Goal: Information Seeking & Learning: Learn about a topic

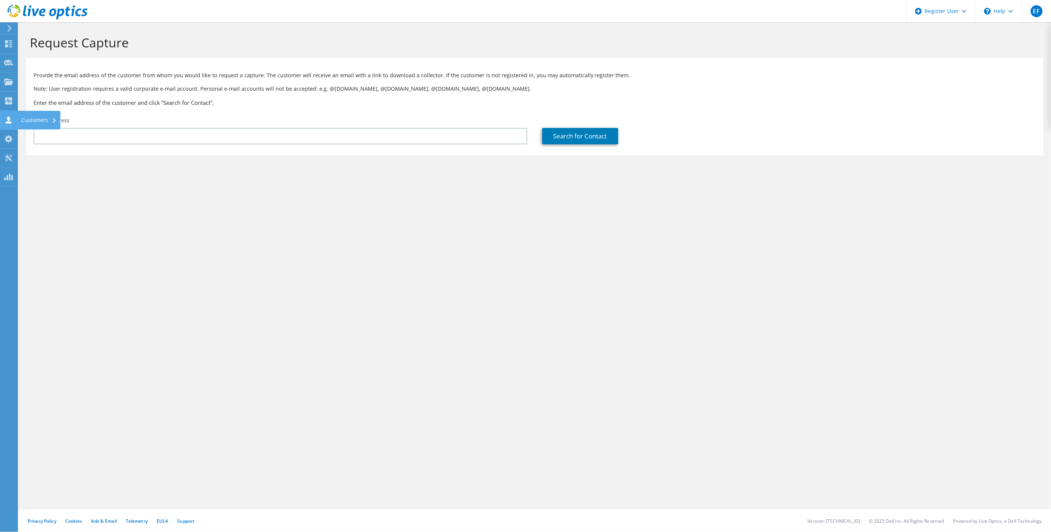
click at [10, 122] on use at bounding box center [9, 119] width 6 height 7
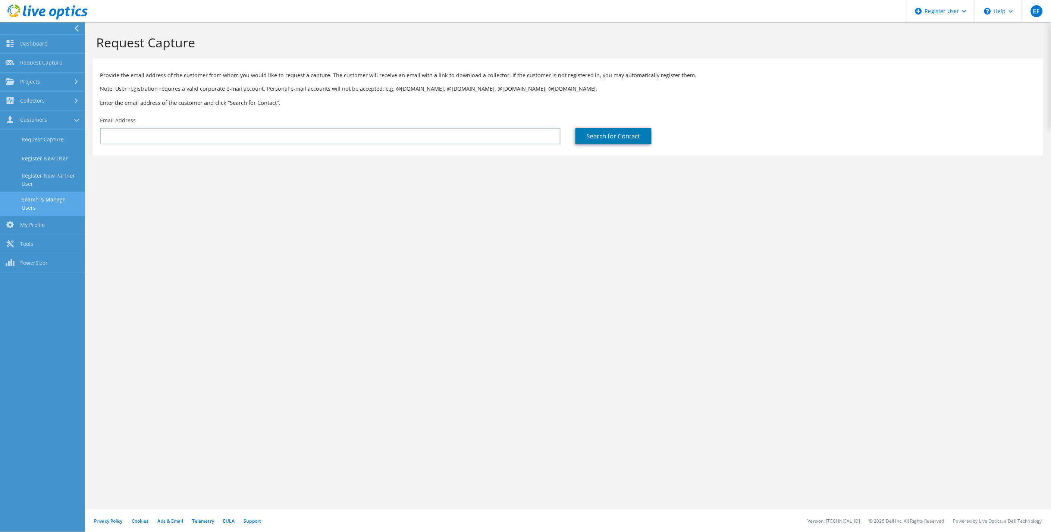
click at [40, 199] on link "Search & Manage Users" at bounding box center [42, 204] width 85 height 24
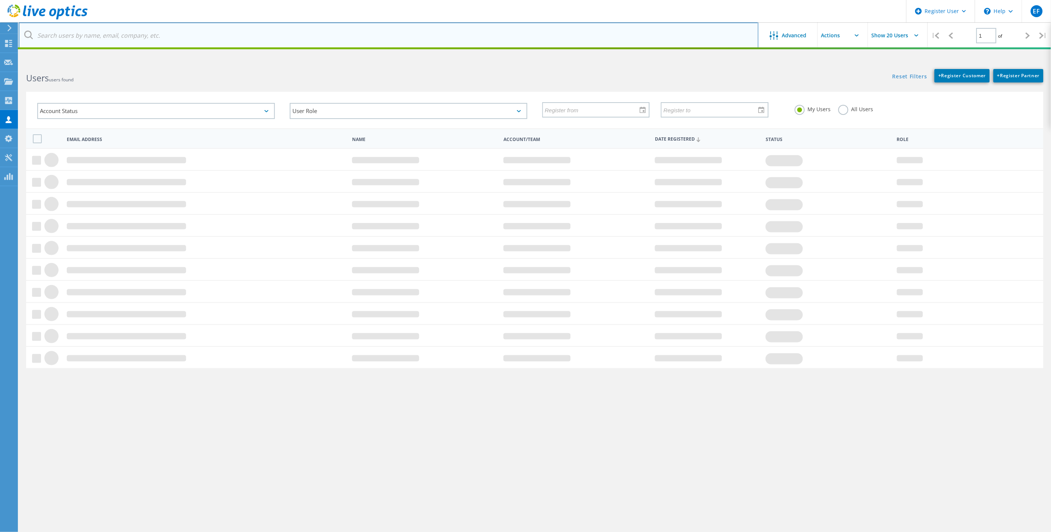
click at [180, 32] on input "text" at bounding box center [389, 35] width 740 height 26
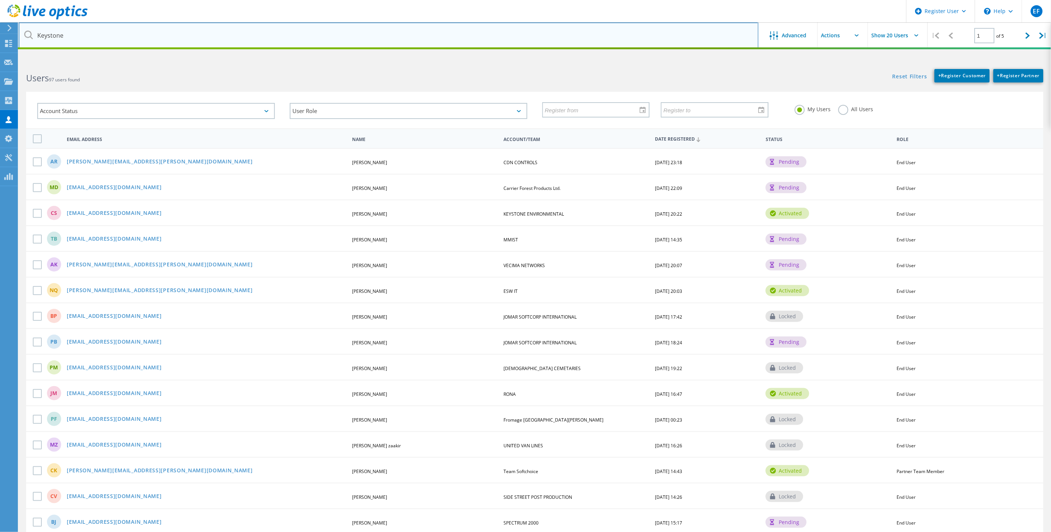
type input "Keystone"
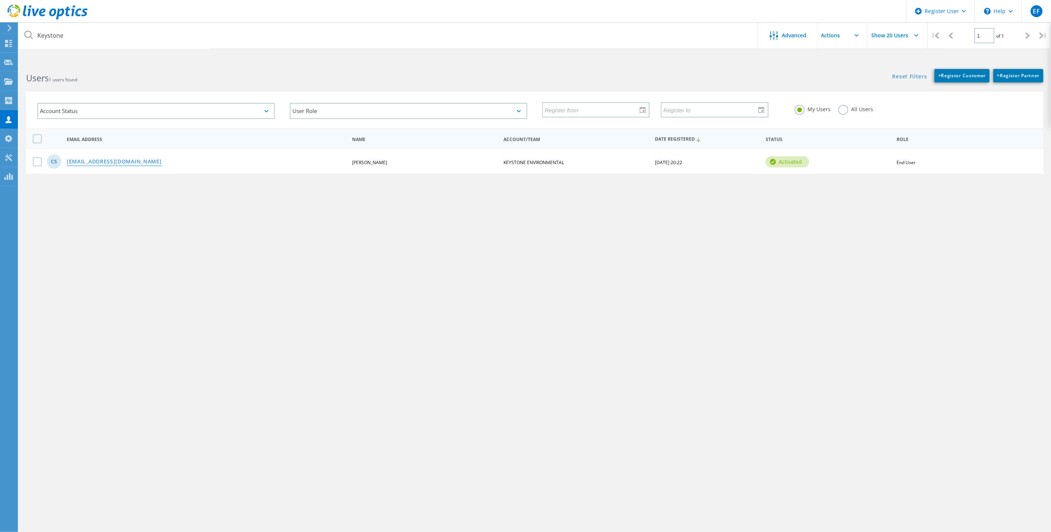
click at [129, 159] on link "[EMAIL_ADDRESS][DOMAIN_NAME]" at bounding box center [114, 162] width 95 height 6
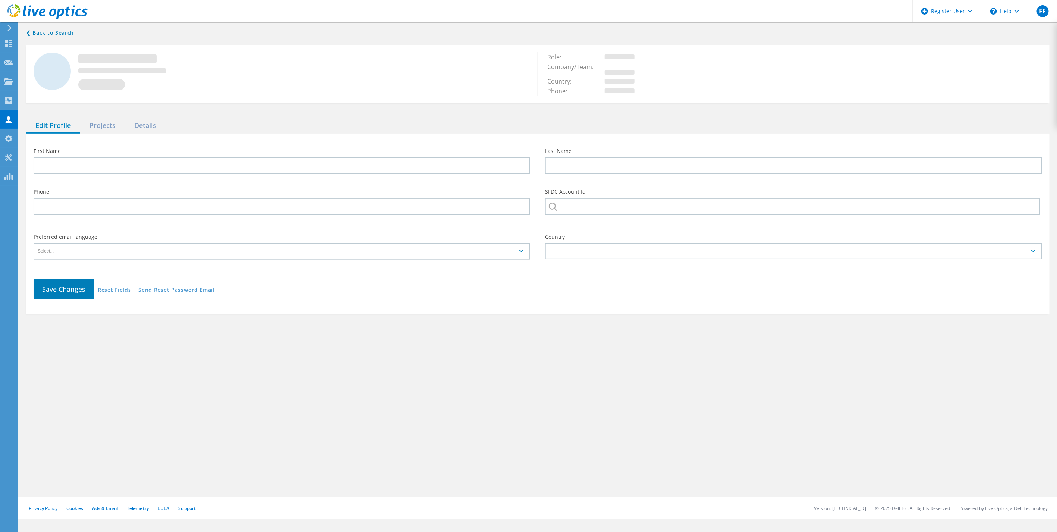
type input "[PERSON_NAME]"
type input "Shek"
type input "KEYSTONE ENVIRONMENTAL"
type input "English"
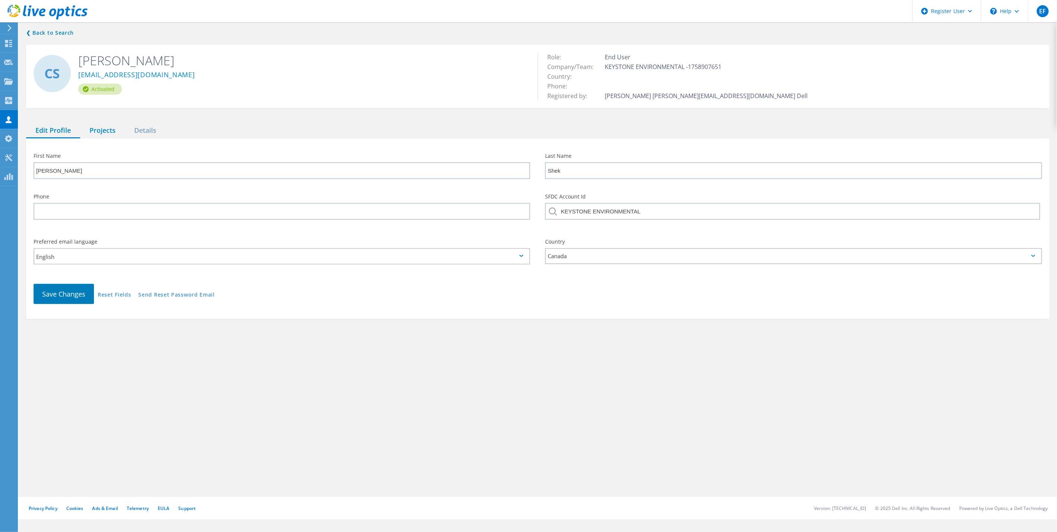
click at [94, 135] on div "Projects" at bounding box center [102, 130] width 45 height 15
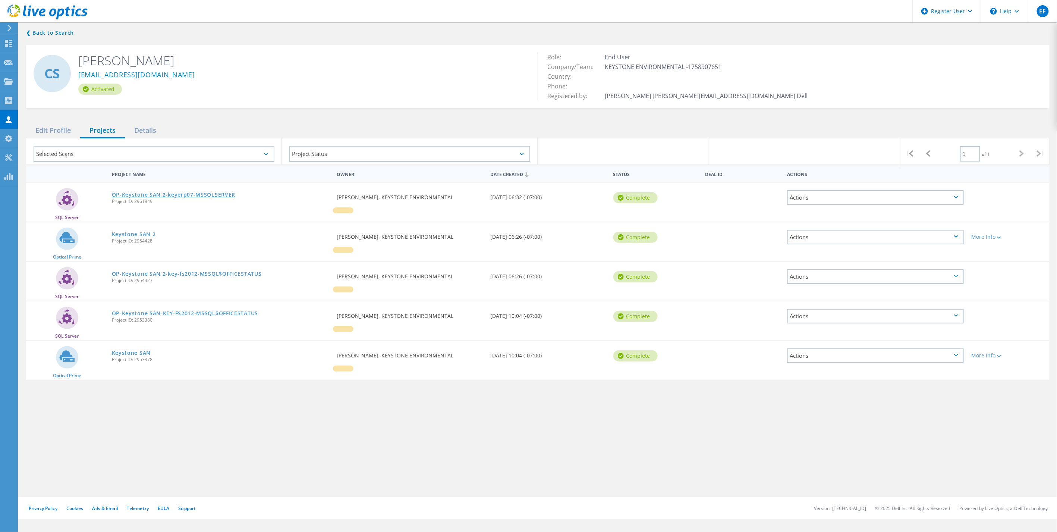
click at [152, 194] on link "OP-Keystone SAN 2-keyerp07-MSSQLSERVER" at bounding box center [174, 194] width 124 height 5
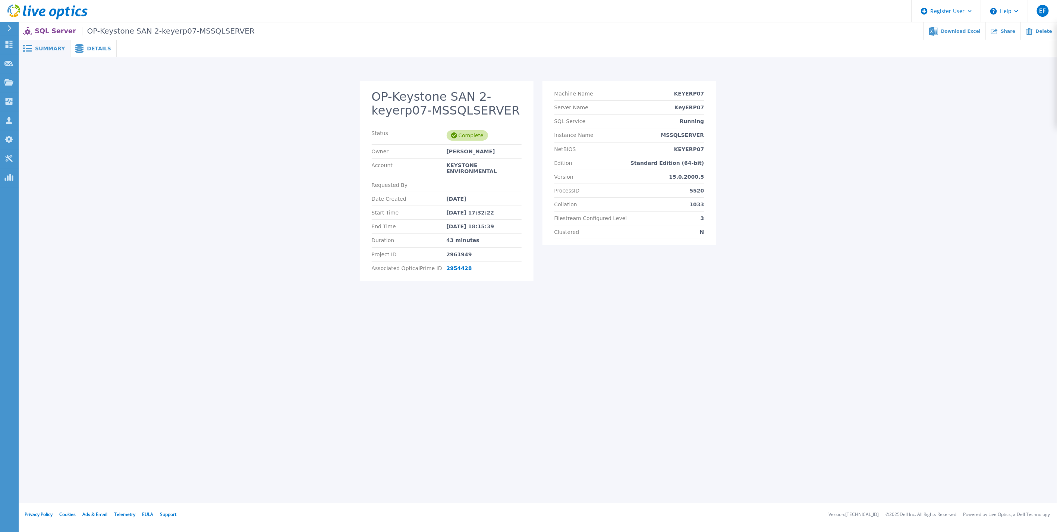
click at [88, 53] on div "Details" at bounding box center [93, 48] width 46 height 17
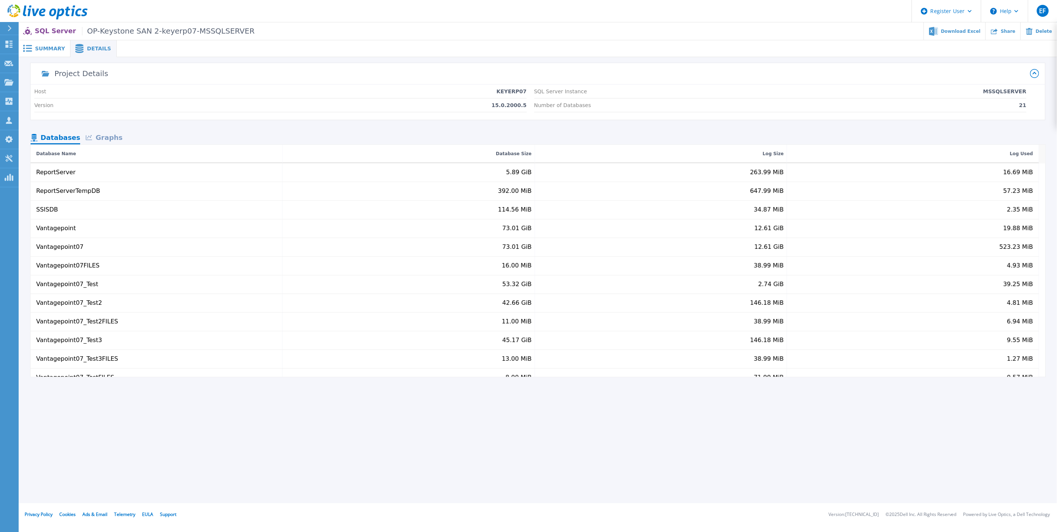
click at [52, 47] on span "Summary" at bounding box center [50, 48] width 30 height 5
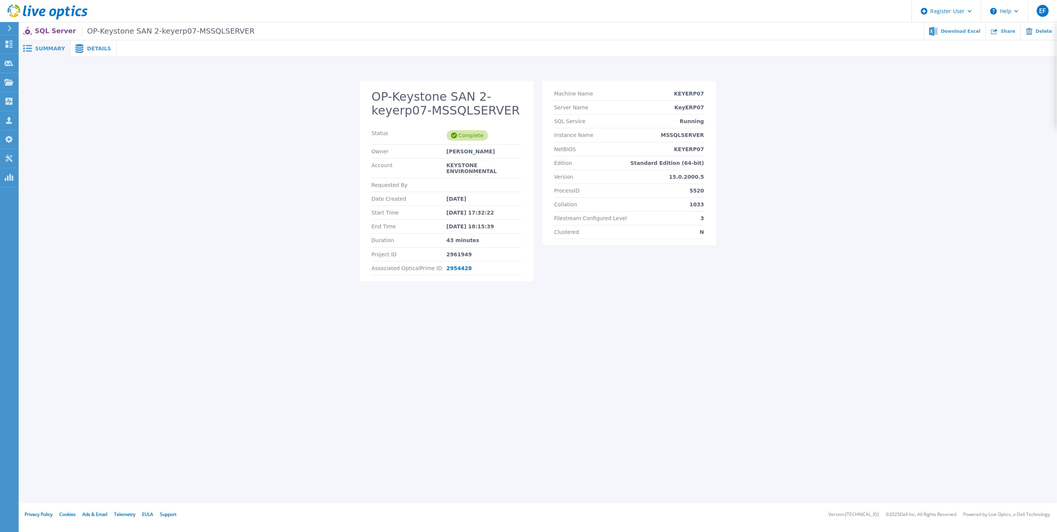
click at [49, 50] on span "Summary" at bounding box center [50, 48] width 30 height 5
click at [87, 50] on span "Details" at bounding box center [99, 48] width 24 height 5
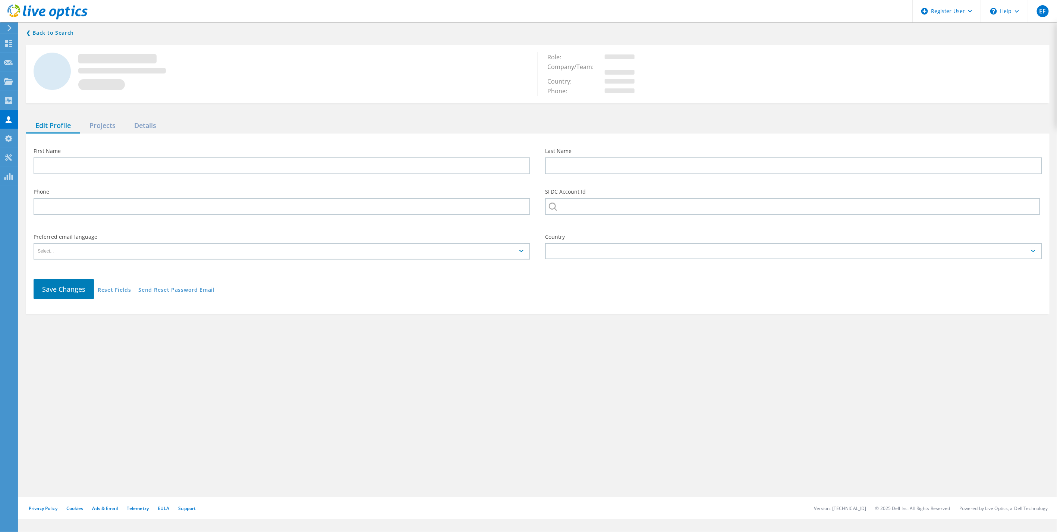
type input "Calvin"
type input "Shek"
type input "KEYSTONE ENVIRONMENTAL"
type input "English"
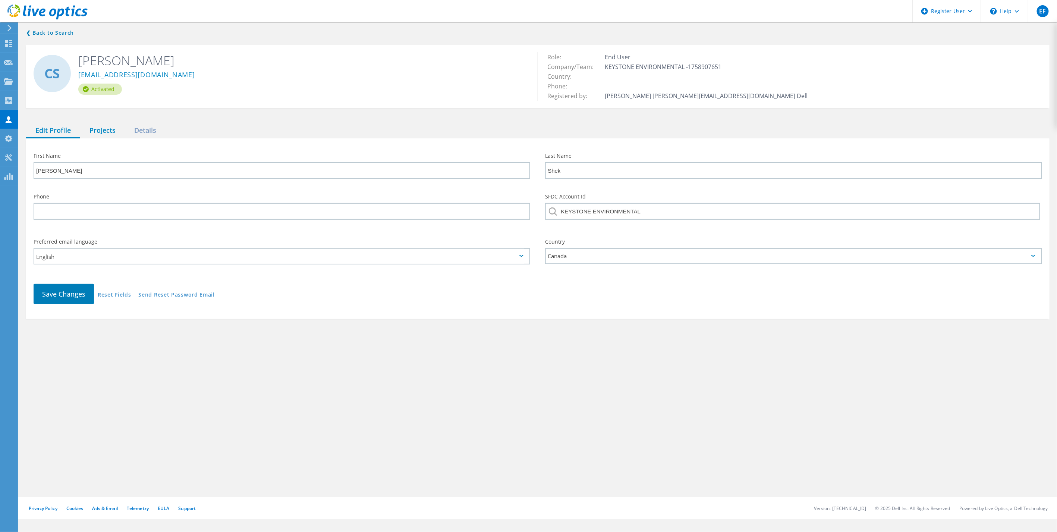
click at [104, 135] on div "Projects" at bounding box center [102, 130] width 45 height 15
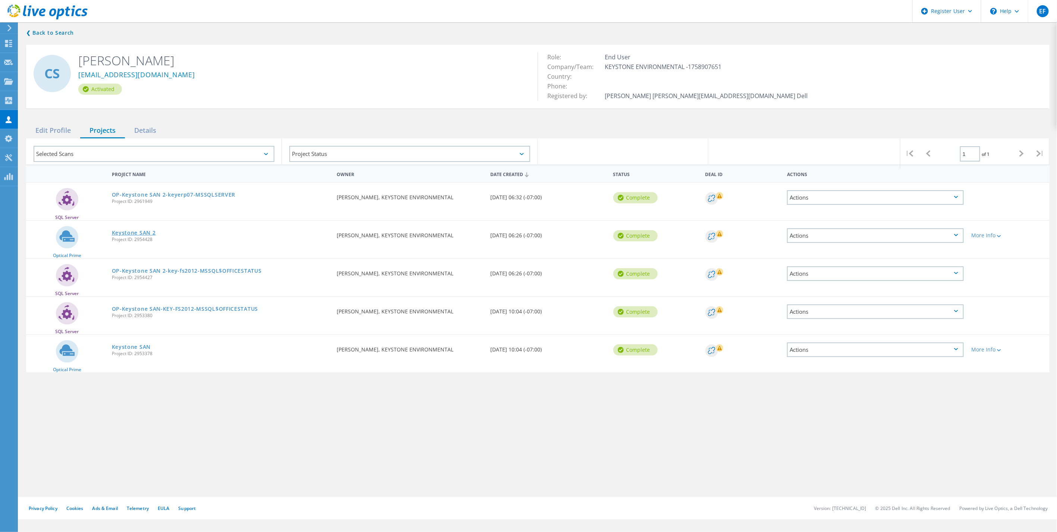
click at [123, 230] on link "Keystone SAN 2" at bounding box center [134, 232] width 44 height 5
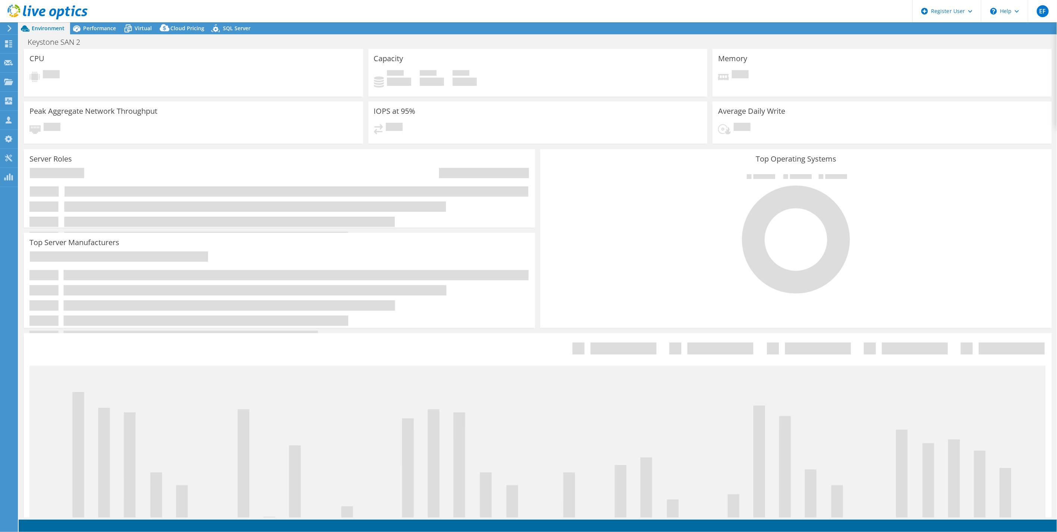
select select "Canada"
select select "CAD"
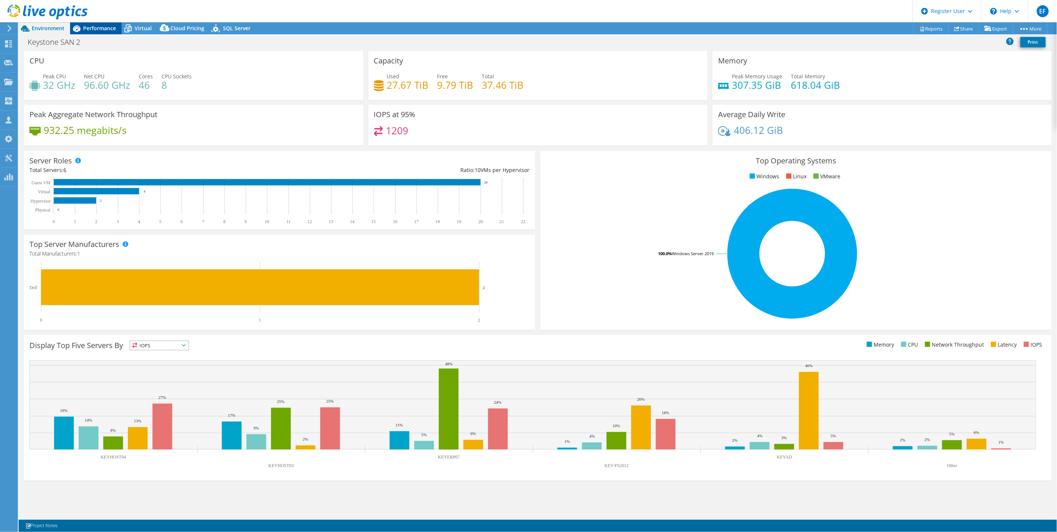
click at [104, 28] on span "Performance" at bounding box center [99, 28] width 33 height 7
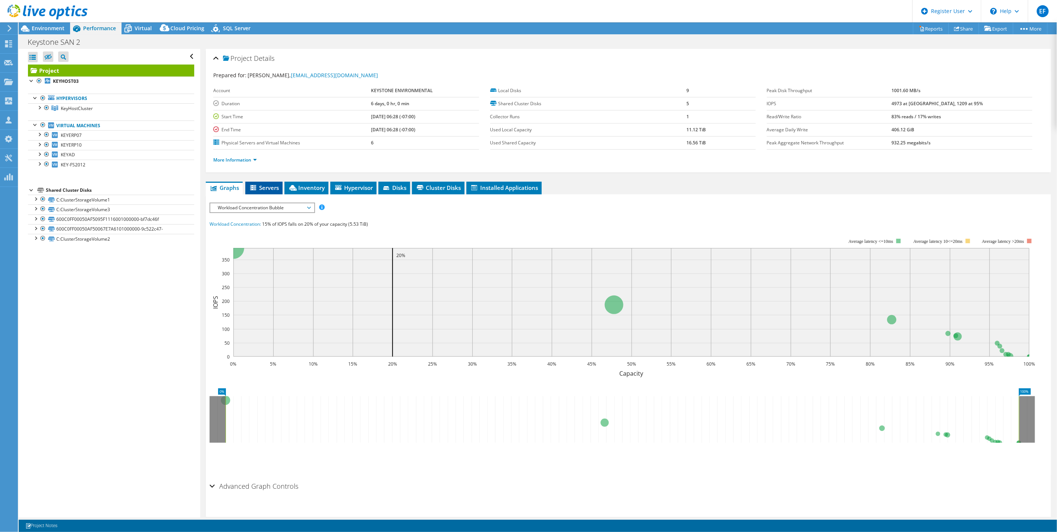
click at [274, 188] on span "Servers" at bounding box center [264, 187] width 30 height 7
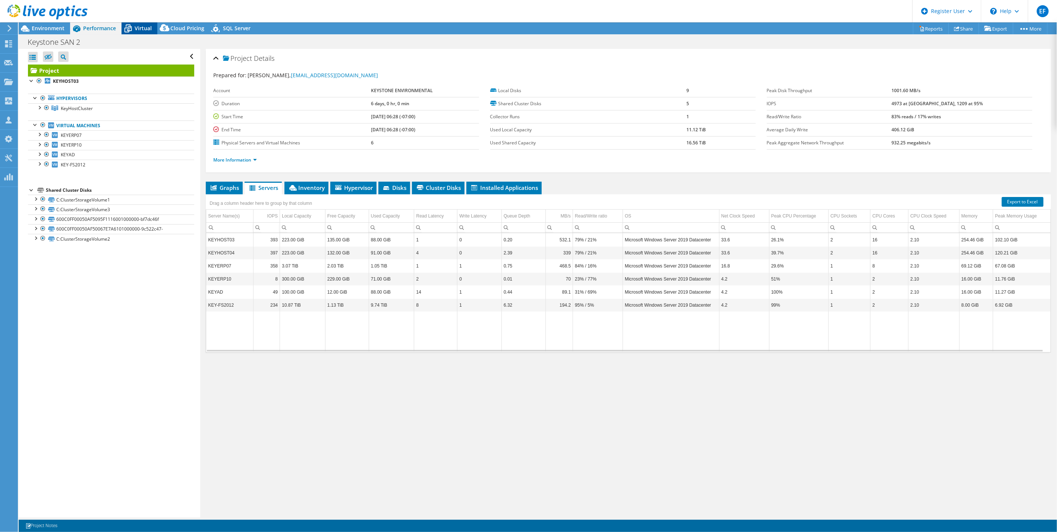
click at [142, 27] on span "Virtual" at bounding box center [143, 28] width 17 height 7
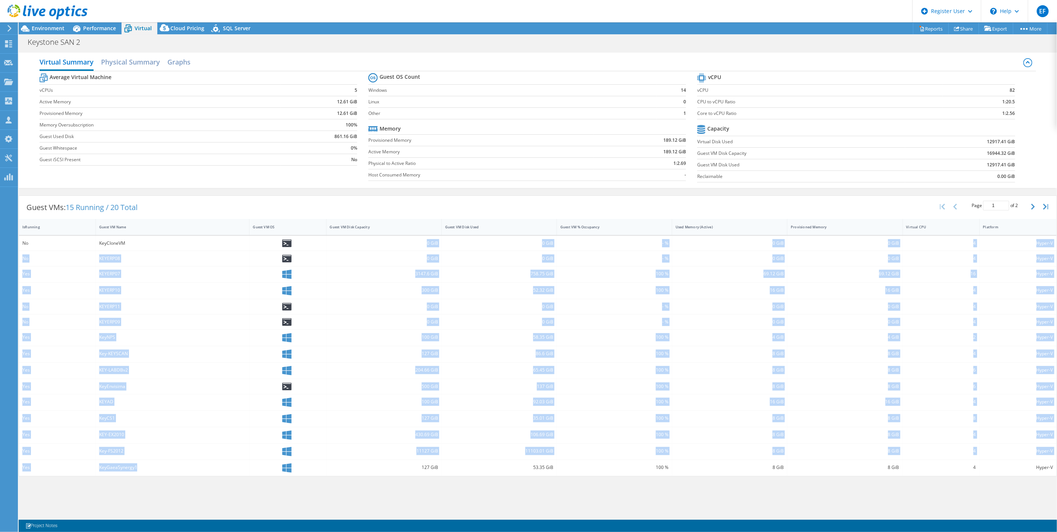
drag, startPoint x: 129, startPoint y: 249, endPoint x: 157, endPoint y: 471, distance: 224.4
click at [157, 469] on div "No KeyCloneVM 0 GiB 0 GiB - % 0 GiB 0 GiB 4 Hyper-V No KEYERP08 0 GiB 0 GiB - %…" at bounding box center [538, 356] width 1038 height 240
drag, startPoint x: 157, startPoint y: 471, endPoint x: 166, endPoint y: 465, distance: 10.6
click at [166, 465] on div "KeyGaeaSynergy1" at bounding box center [172, 467] width 147 height 8
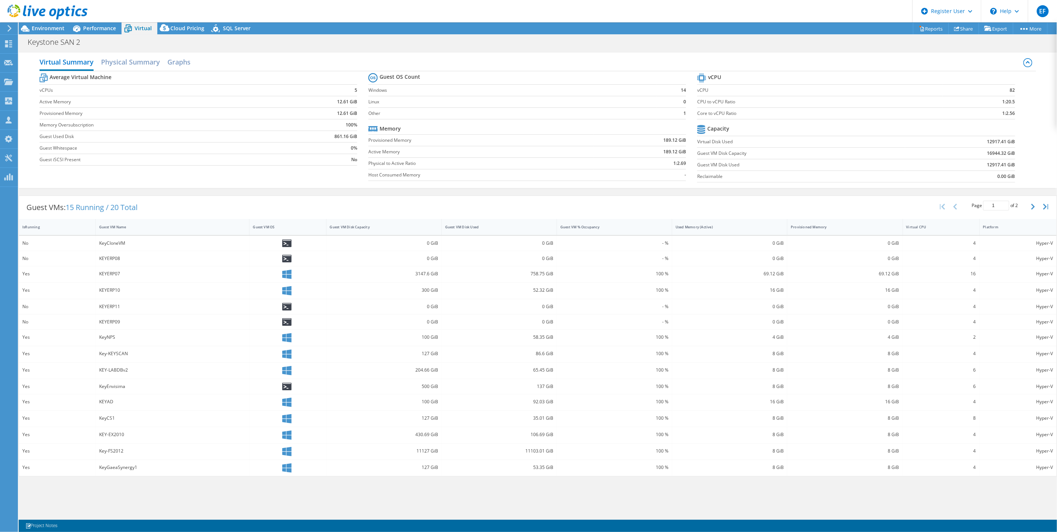
click at [109, 452] on div "Key-FS2012" at bounding box center [172, 451] width 147 height 8
click at [107, 432] on div "KEY-EX2010" at bounding box center [172, 434] width 147 height 8
click at [107, 407] on div "KEYAD" at bounding box center [173, 402] width 154 height 16
click at [111, 381] on div "KeyEnvisima" at bounding box center [173, 386] width 154 height 15
click at [114, 349] on div "Key-KEYSCAN" at bounding box center [173, 354] width 154 height 16
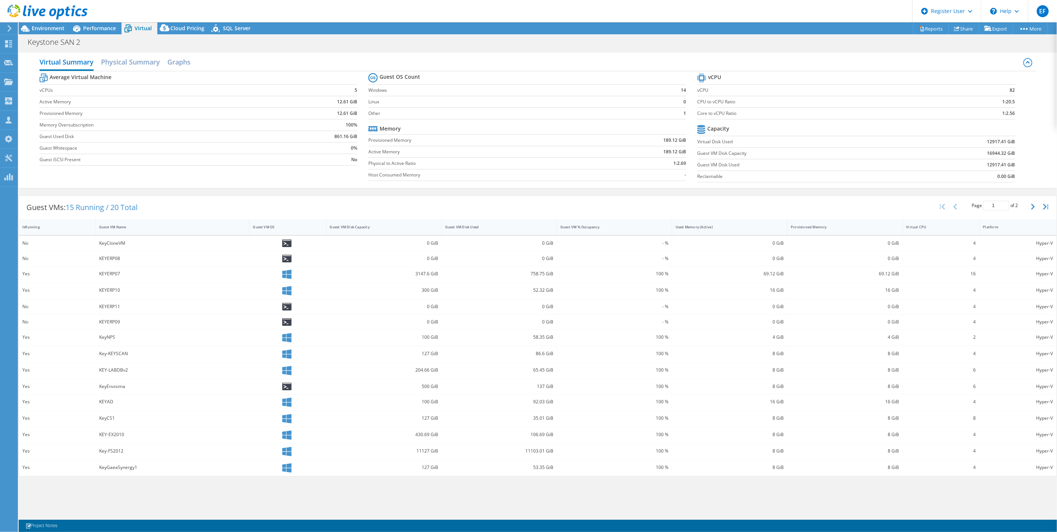
click at [113, 318] on div "KEYERP09" at bounding box center [172, 322] width 147 height 8
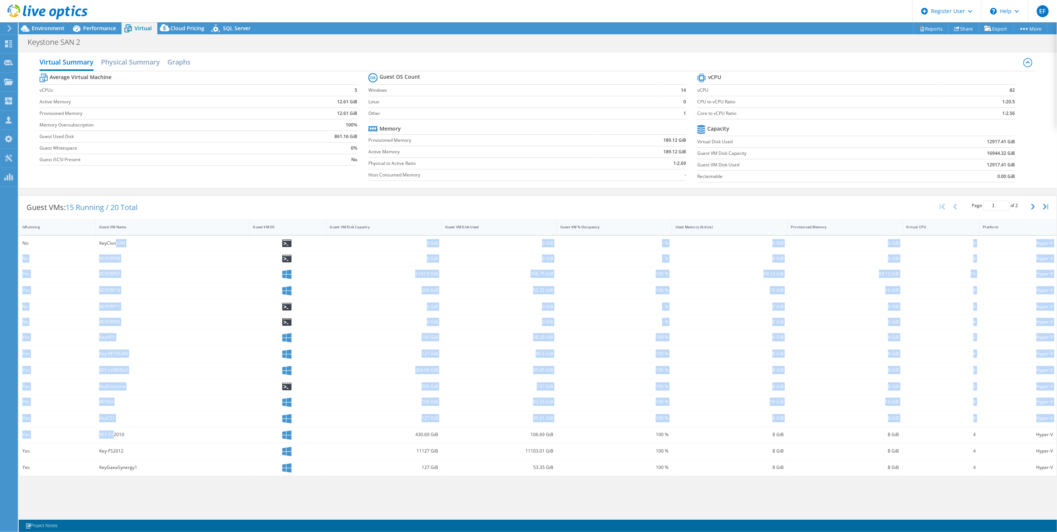
drag, startPoint x: 116, startPoint y: 240, endPoint x: 114, endPoint y: 443, distance: 202.9
click at [114, 441] on div "No KeyCloneVM 0 GiB 0 GiB - % 0 GiB 0 GiB 4 Hyper-V No KEYERP08 0 GiB 0 GiB - %…" at bounding box center [538, 356] width 1038 height 240
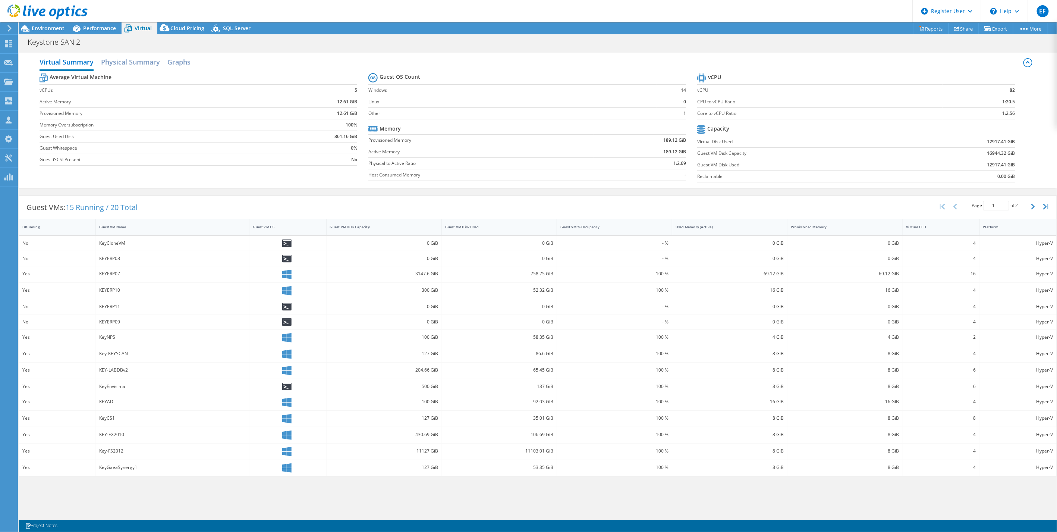
drag, startPoint x: 114, startPoint y: 443, endPoint x: 127, endPoint y: 421, distance: 25.9
click at [127, 453] on div "Key-FS2012" at bounding box center [172, 451] width 147 height 8
drag, startPoint x: 105, startPoint y: 358, endPoint x: 148, endPoint y: 353, distance: 43.5
click at [145, 353] on div "Key-KEYSCAN" at bounding box center [172, 353] width 147 height 8
drag, startPoint x: 148, startPoint y: 353, endPoint x: 158, endPoint y: 403, distance: 51.0
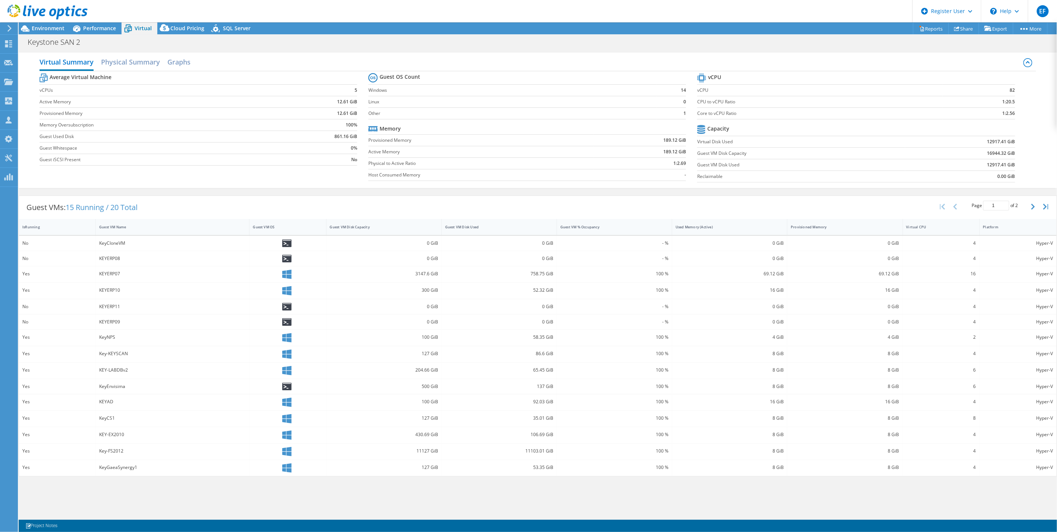
click at [158, 403] on div "KEYAD" at bounding box center [172, 402] width 147 height 8
click at [139, 66] on h2 "Physical Summary" at bounding box center [130, 62] width 59 height 16
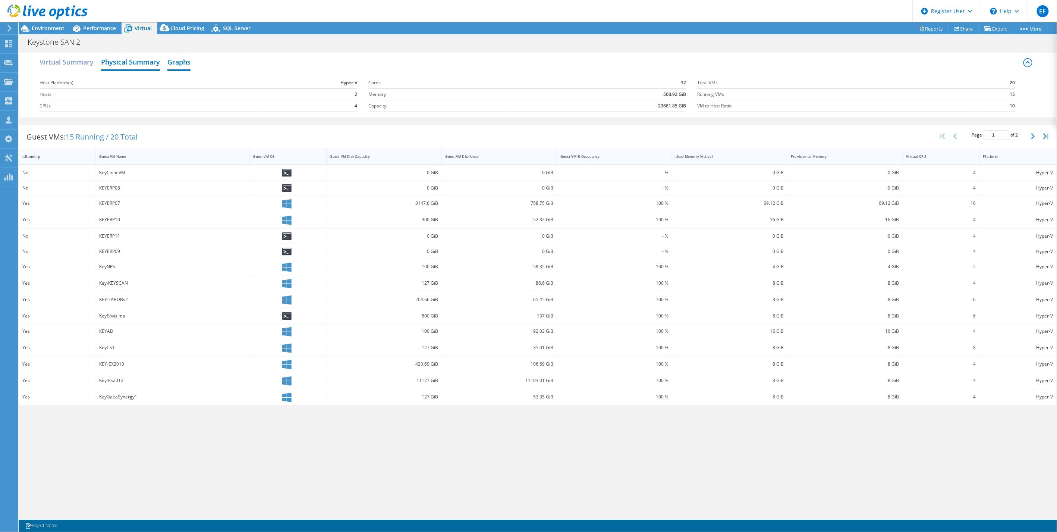
click at [185, 66] on h2 "Graphs" at bounding box center [178, 62] width 23 height 16
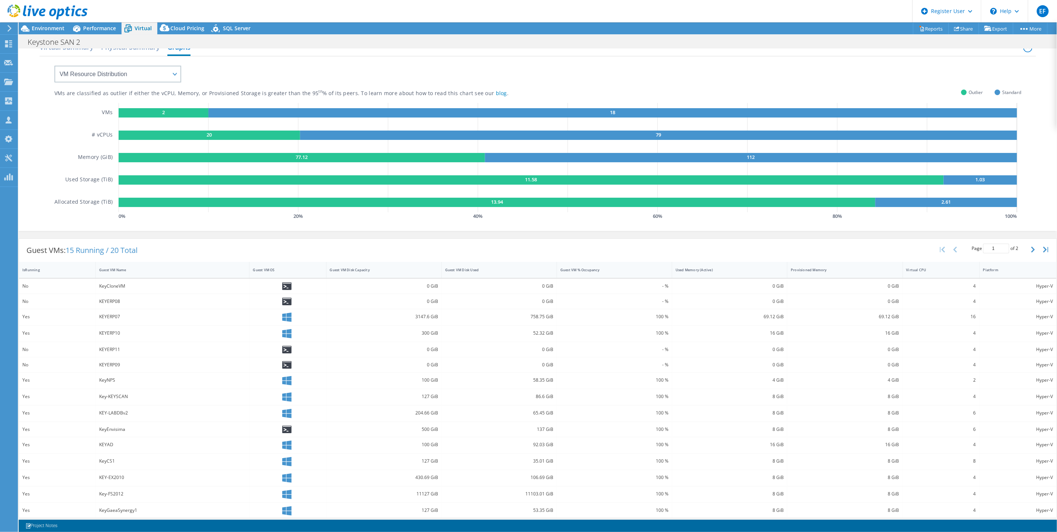
scroll to position [21, 0]
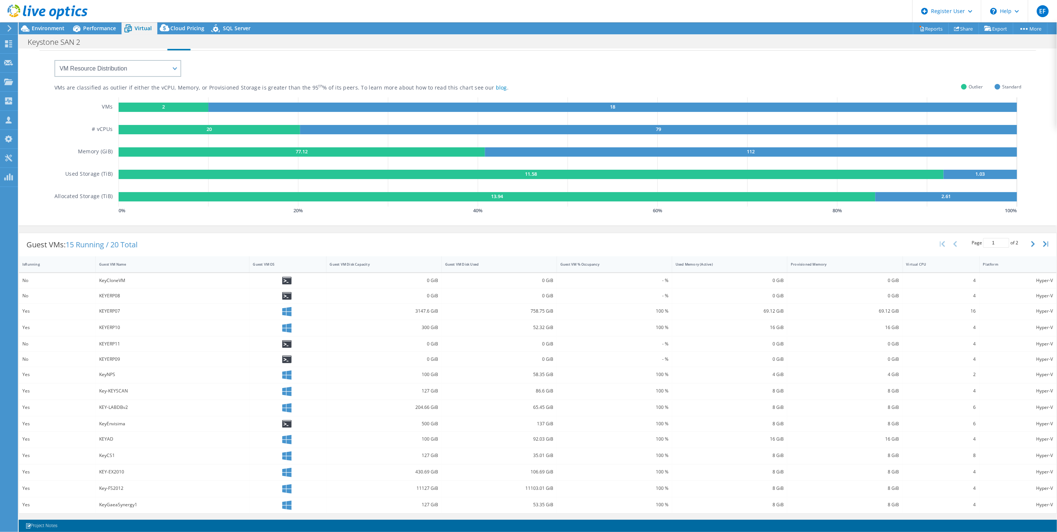
drag, startPoint x: 146, startPoint y: 508, endPoint x: 17, endPoint y: 278, distance: 263.9
click at [17, 278] on div "EF Dell User Elliot Fernandes Elliot.Fernandes@Dell.com Dell My Profile Log Out…" at bounding box center [528, 266] width 1057 height 532
click at [213, 327] on div "KEYERP10" at bounding box center [172, 327] width 147 height 8
drag, startPoint x: 445, startPoint y: 488, endPoint x: 83, endPoint y: 492, distance: 362.1
click at [83, 492] on div "Yes Key-FS2012 11127 GiB 11103.01 GiB 100 % 8 GiB 8 GiB 4 Hyper-V" at bounding box center [538, 489] width 1038 height 16
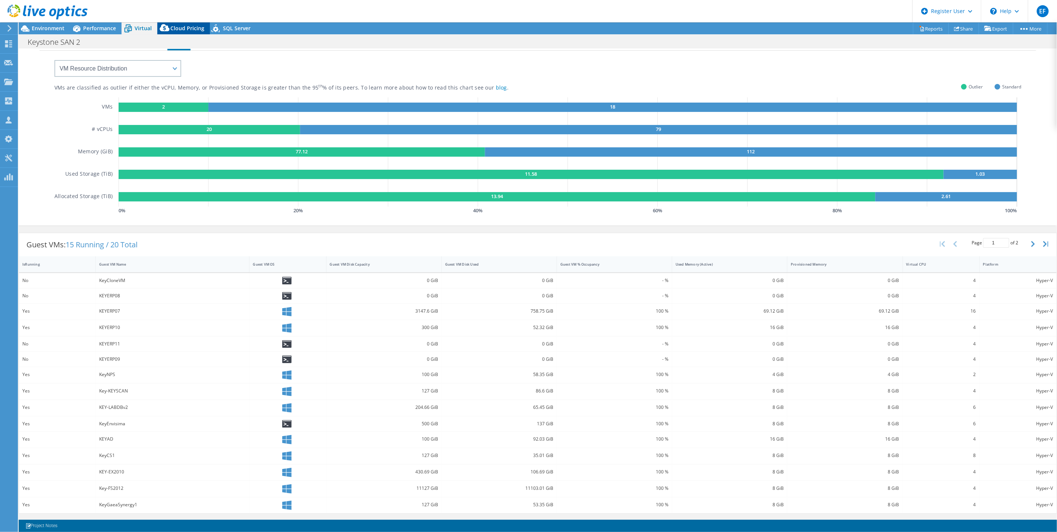
click at [163, 30] on icon at bounding box center [165, 27] width 10 height 7
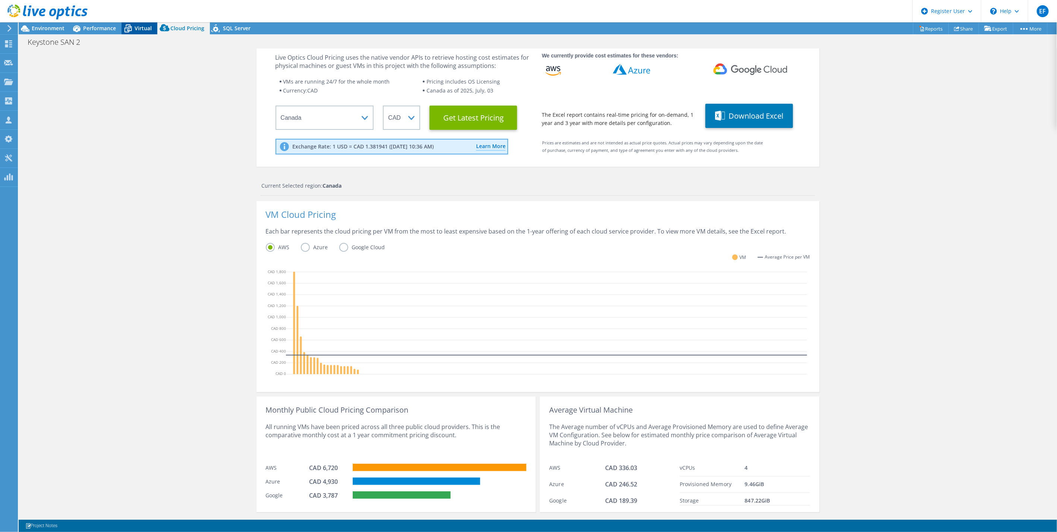
click at [140, 28] on span "Virtual" at bounding box center [143, 28] width 17 height 7
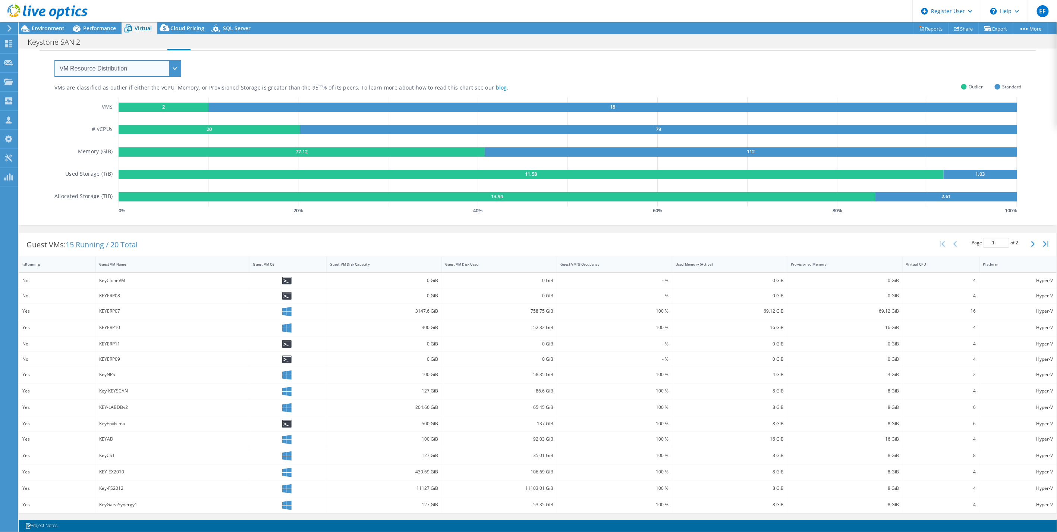
click at [136, 71] on select "VM Resource Distribution Provisioning Contrast Over Provisioning" at bounding box center [117, 68] width 127 height 17
click at [54, 60] on select "VM Resource Distribution Provisioning Contrast Over Provisioning" at bounding box center [117, 68] width 127 height 17
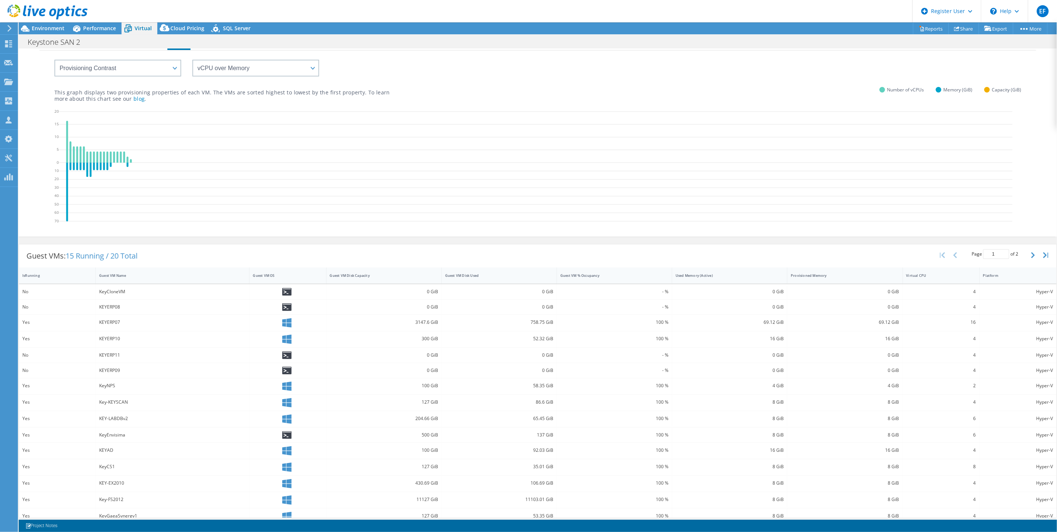
click at [65, 201] on icon at bounding box center [536, 167] width 954 height 119
click at [219, 69] on select "vCPU over Memory vCPU over Capacity Memory over vCPU Memory over Capacity Capac…" at bounding box center [255, 68] width 127 height 17
click at [154, 71] on select "VM Resource Distribution Provisioning Contrast Over Provisioning" at bounding box center [117, 68] width 127 height 17
select select "Over Provisioning"
click at [54, 60] on select "VM Resource Distribution Provisioning Contrast Over Provisioning" at bounding box center [117, 68] width 127 height 17
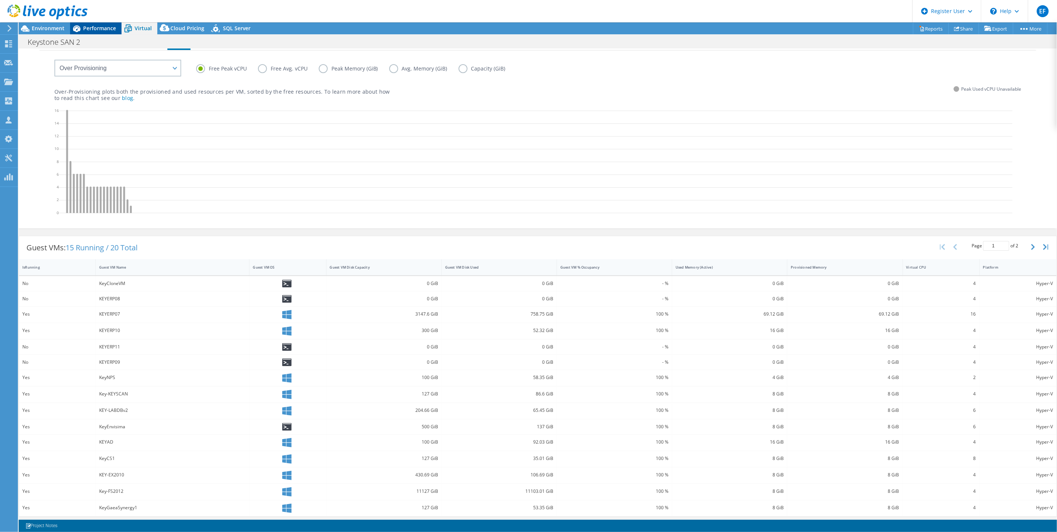
click at [93, 26] on span "Performance" at bounding box center [99, 28] width 33 height 7
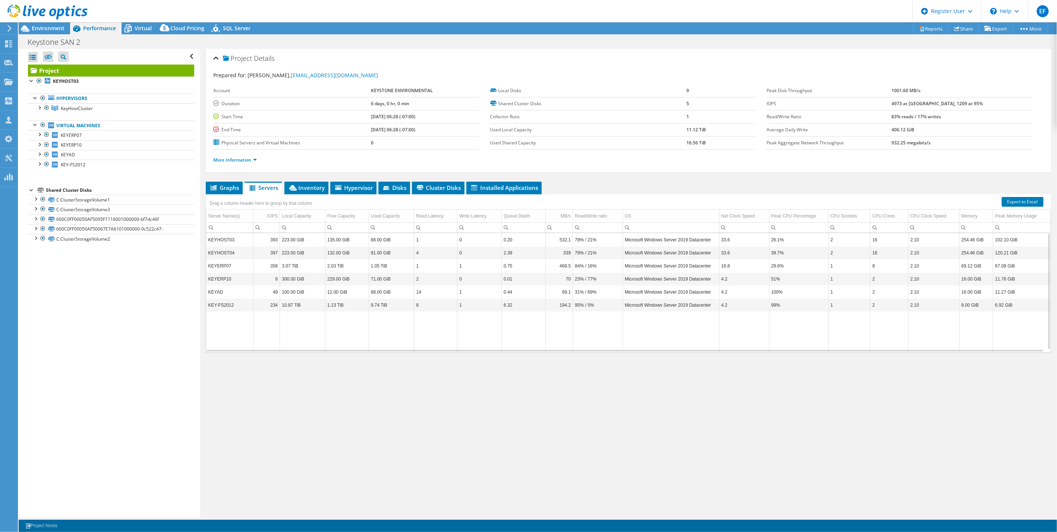
click at [341, 327] on td "Data grid" at bounding box center [347, 331] width 44 height 40
drag, startPoint x: 245, startPoint y: 309, endPoint x: 207, endPoint y: 304, distance: 37.9
click at [207, 304] on td "KEY-FS2012" at bounding box center [229, 304] width 47 height 13
click at [236, 345] on td "Data grid" at bounding box center [229, 331] width 47 height 40
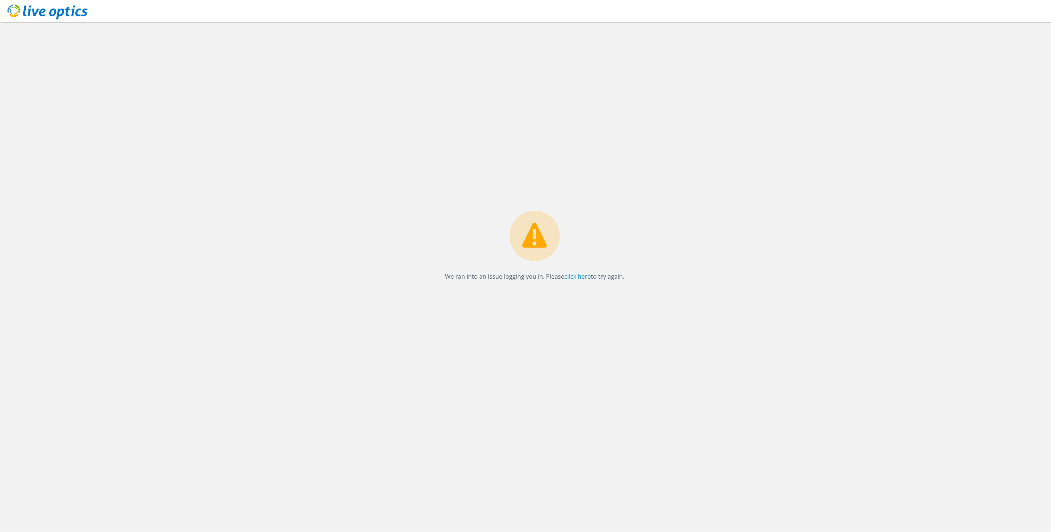
click at [792, 229] on div "We ran into an issue logging you in. Please click here to try again." at bounding box center [535, 276] width 1032 height 509
click at [568, 276] on link "click here" at bounding box center [578, 276] width 26 height 8
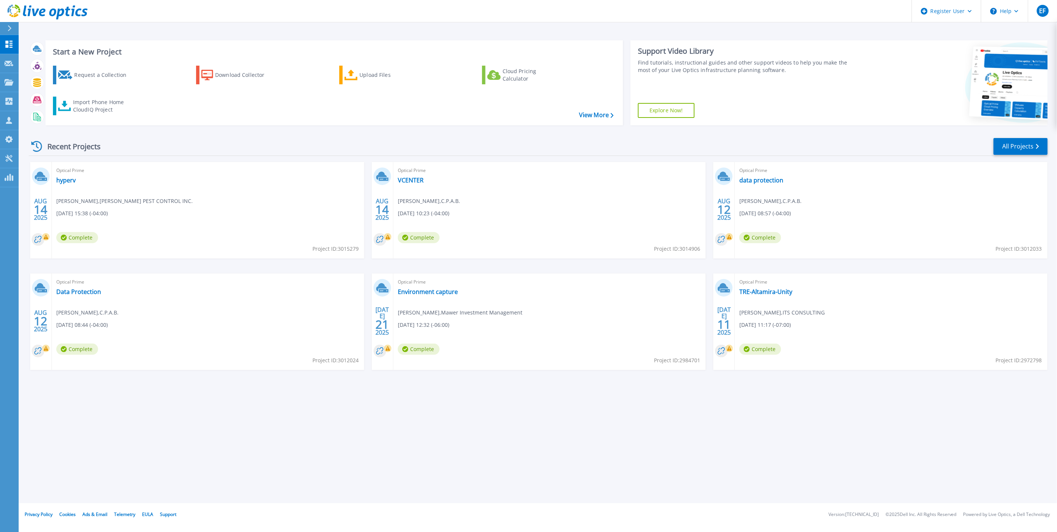
drag, startPoint x: 319, startPoint y: 416, endPoint x: 330, endPoint y: 419, distance: 11.1
click at [319, 416] on div "Start a New Project Request a Collection Download Collector Upload Files Cloud …" at bounding box center [538, 251] width 1039 height 503
click at [7, 130] on link "My Profile My Profile" at bounding box center [9, 139] width 19 height 19
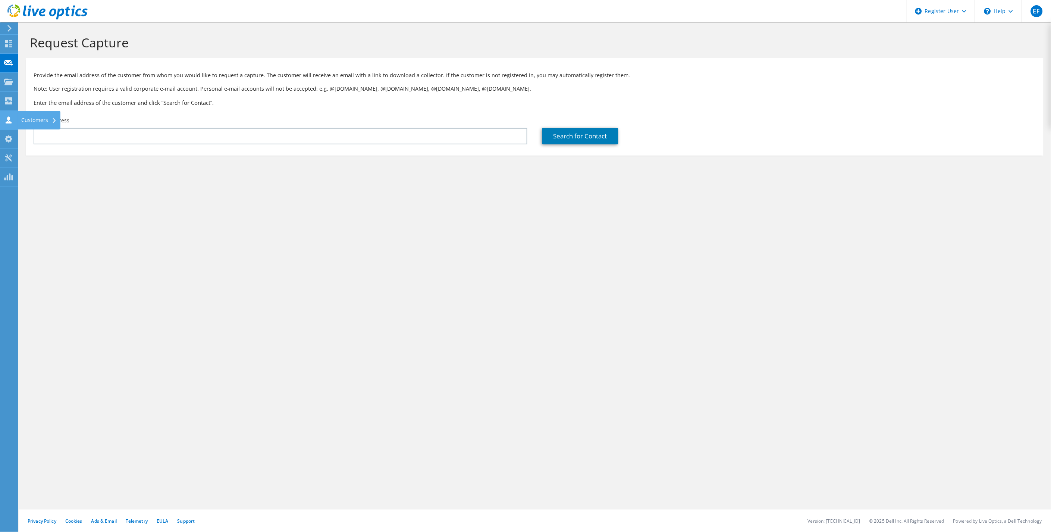
click at [6, 122] on use at bounding box center [9, 119] width 6 height 7
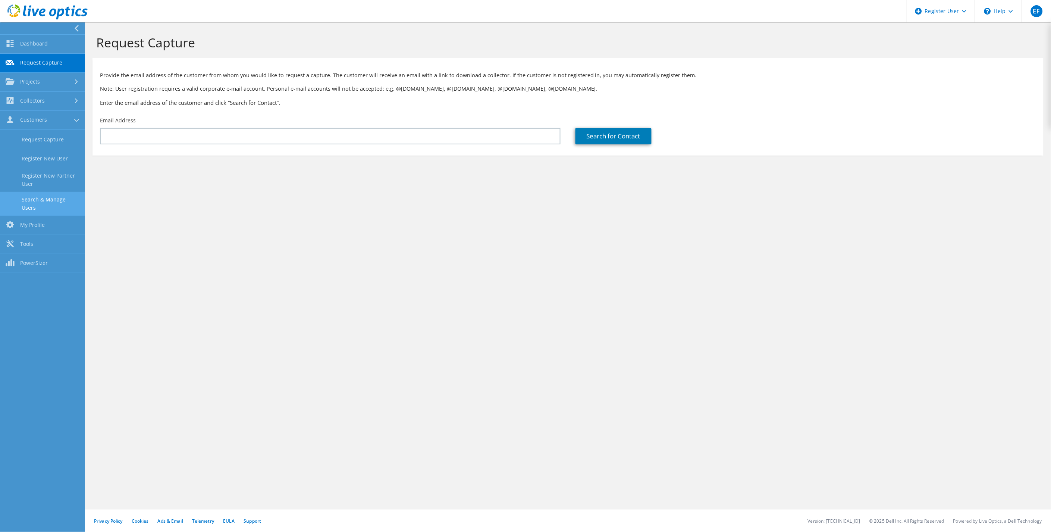
click at [41, 203] on link "Search & Manage Users" at bounding box center [42, 204] width 85 height 24
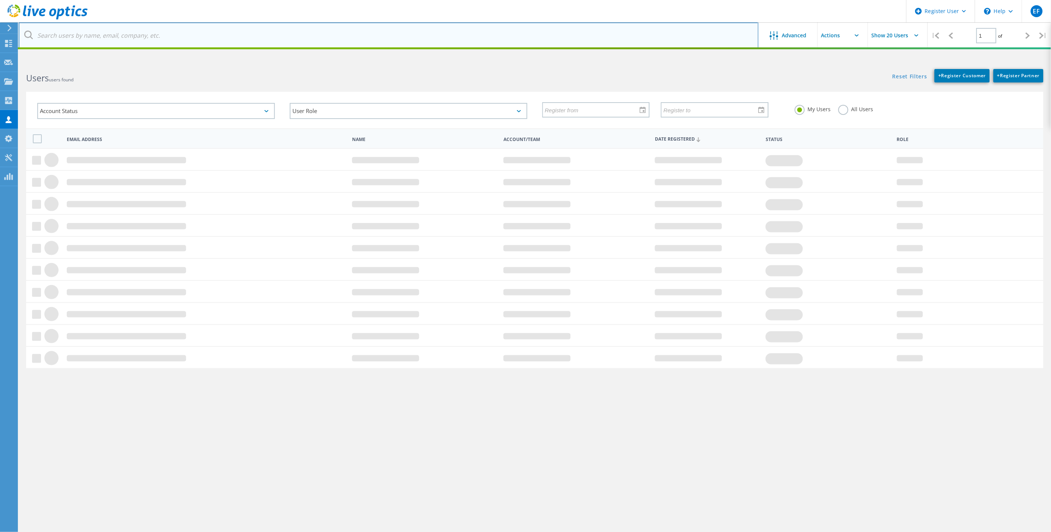
click at [245, 39] on input "text" at bounding box center [389, 35] width 740 height 26
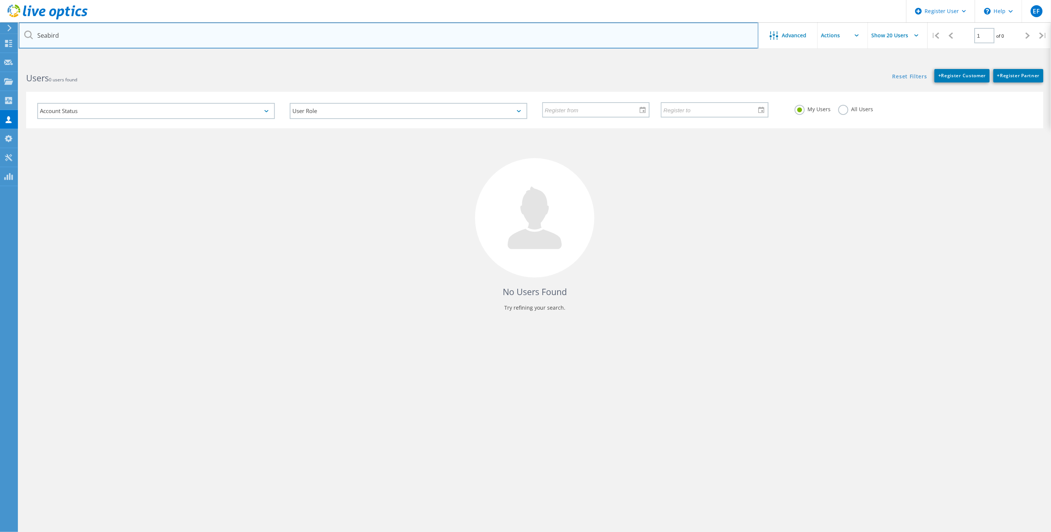
type input "Seabird"
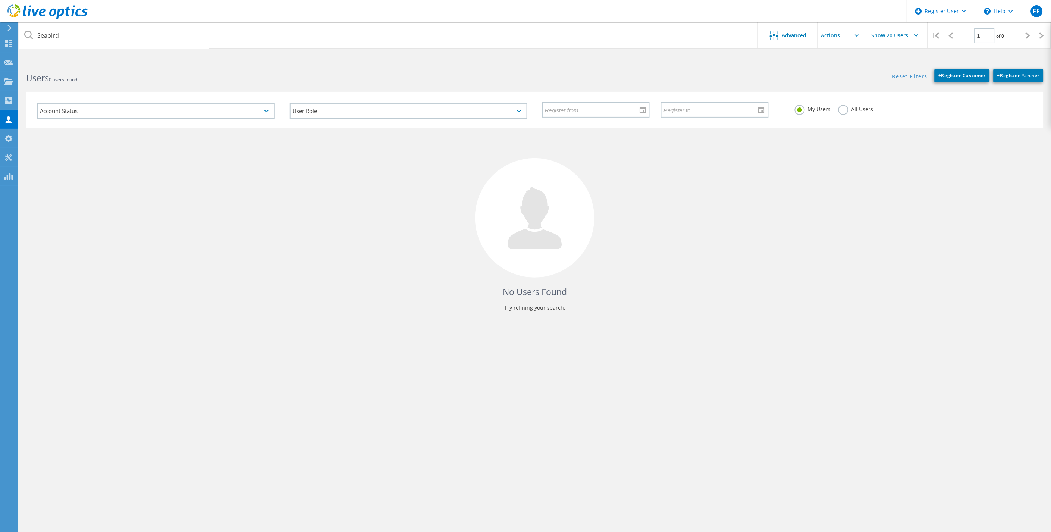
click at [692, 74] on div "Reset Filters + Register Customer + Register Partner Show Filters" at bounding box center [793, 72] width 516 height 21
click at [841, 110] on label "All Users" at bounding box center [855, 108] width 35 height 7
click at [0, 0] on input "All Users" at bounding box center [0, 0] width 0 height 0
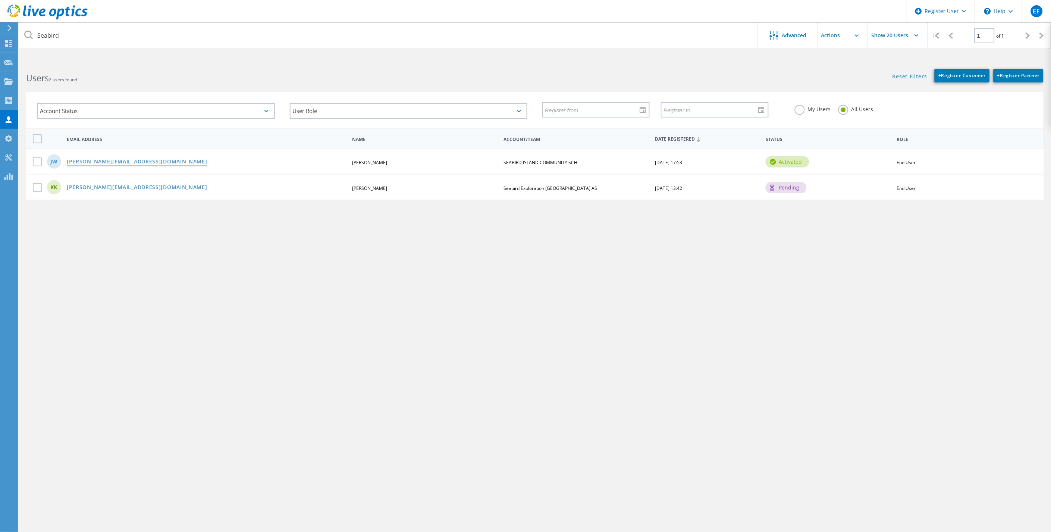
click at [114, 159] on link "[PERSON_NAME][EMAIL_ADDRESS][DOMAIN_NAME]" at bounding box center [137, 162] width 141 height 6
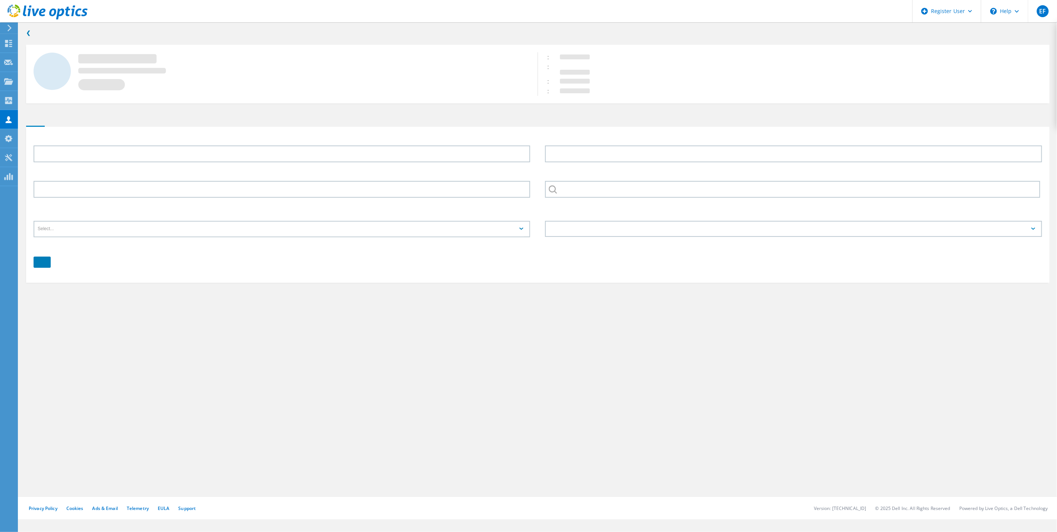
type input "Jonathan"
type input "Wegener"
type input "SEABIRD ISLAND COMMUNITY SCH."
type input "English"
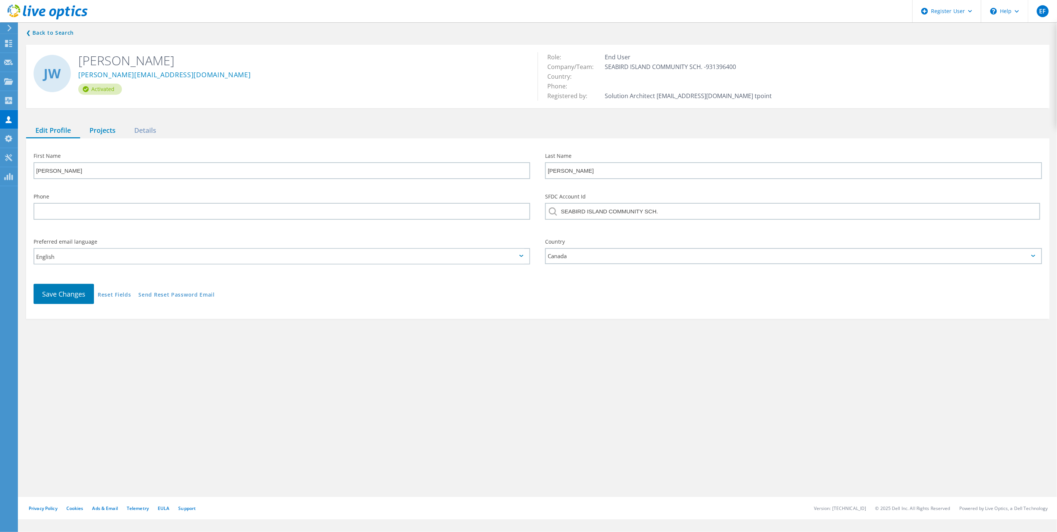
click at [109, 136] on div "Projects" at bounding box center [102, 130] width 45 height 15
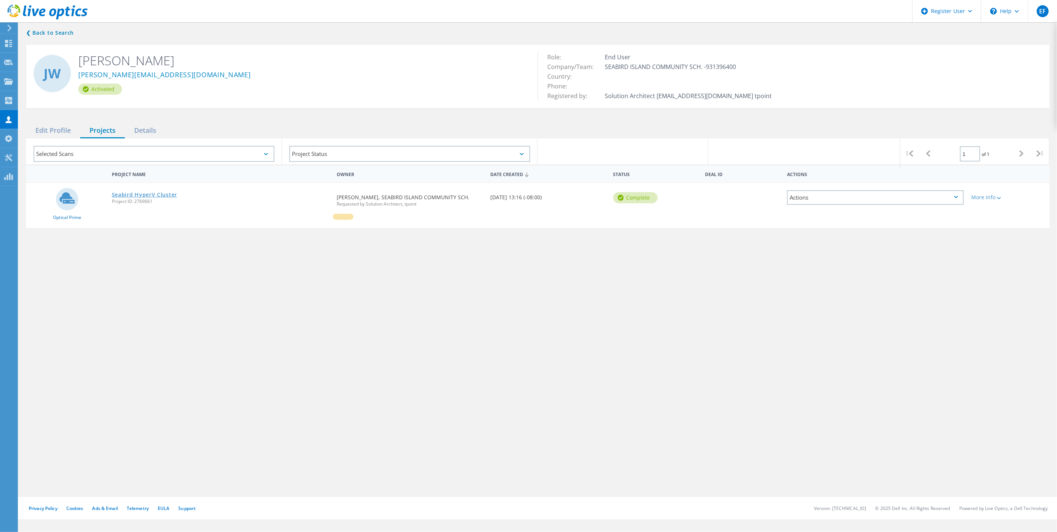
click at [165, 194] on link "Seabird HyperV Cluster" at bounding box center [144, 194] width 65 height 5
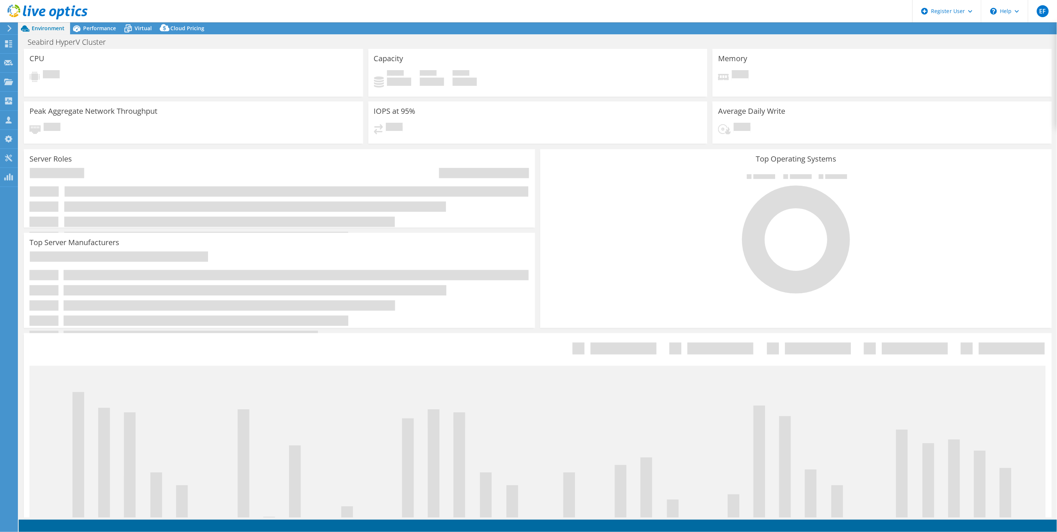
select select "USD"
select select "Canada"
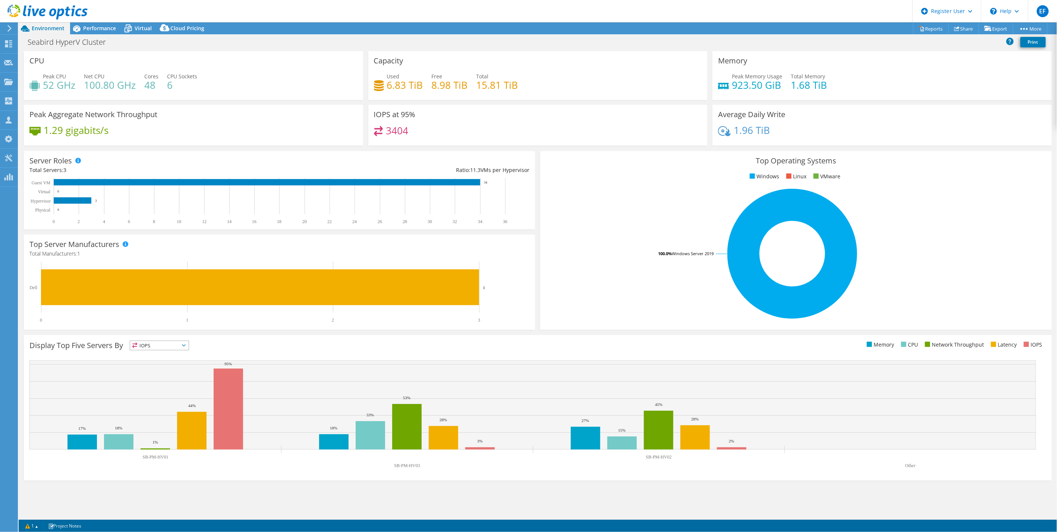
click at [666, 273] on rect at bounding box center [792, 253] width 493 height 131
drag, startPoint x: 40, startPoint y: 77, endPoint x: 213, endPoint y: 81, distance: 172.7
click at [213, 81] on div "Peak CPU 52 GHz Net CPU 100.80 GHz Cores 48 CPU Sockets 6" at bounding box center [193, 84] width 328 height 24
drag, startPoint x: 213, startPoint y: 81, endPoint x: 207, endPoint y: 85, distance: 6.6
click at [207, 85] on div "Peak CPU 52 GHz Net CPU 100.80 GHz Cores 48 CPU Sockets 6" at bounding box center [193, 84] width 328 height 24
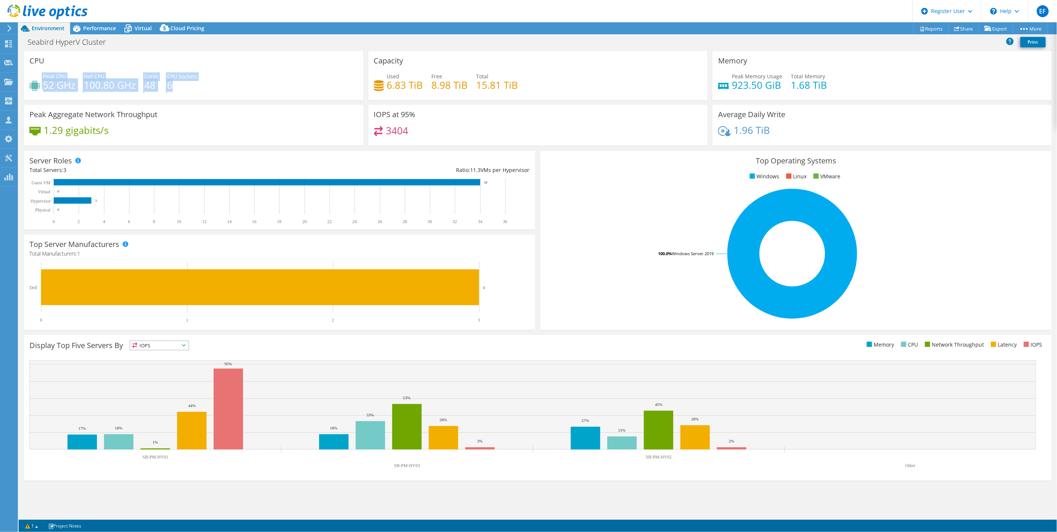
drag, startPoint x: 188, startPoint y: 84, endPoint x: 40, endPoint y: 77, distance: 148.2
click at [40, 77] on div "Peak CPU 52 GHz Net CPU 100.80 GHz Cores 48 CPU Sockets 6" at bounding box center [193, 84] width 328 height 24
click at [239, 84] on div "Peak CPU 52 GHz Net CPU 100.80 GHz Cores 48 CPU Sockets 6" at bounding box center [193, 84] width 328 height 24
drag, startPoint x: 195, startPoint y: 88, endPoint x: 42, endPoint y: 86, distance: 152.9
click at [42, 86] on div "Peak CPU 52 GHz Net CPU 100.80 GHz Cores 48 CPU Sockets 6" at bounding box center [193, 84] width 328 height 24
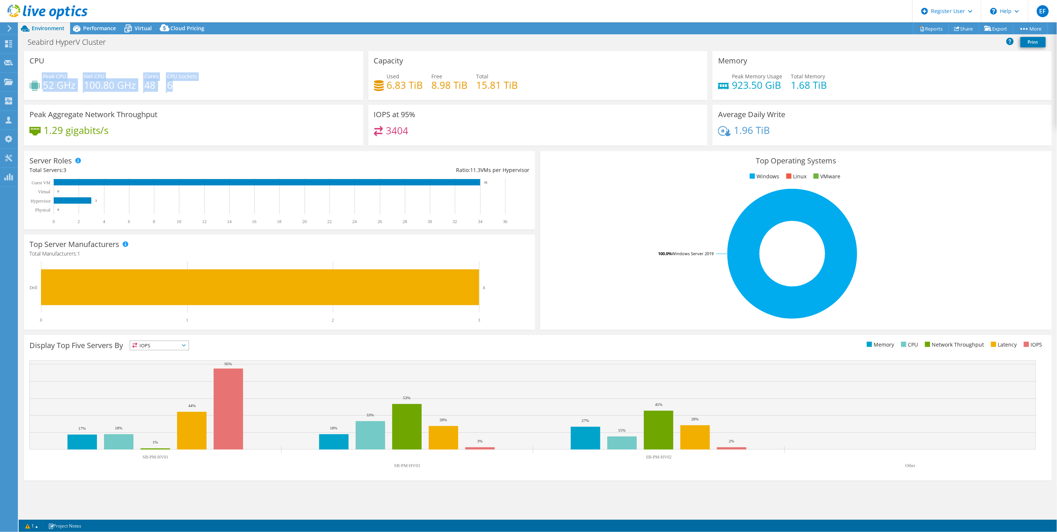
click at [567, 151] on div "Top Operating Systems Windows Linux VMware 100.0% Windows Server 2019" at bounding box center [795, 240] width 511 height 179
click at [532, 319] on div "Top Server Manufacturers Manufacturers are shown for physical servers and hyper…" at bounding box center [279, 282] width 511 height 95
